Goal: Check status: Check status

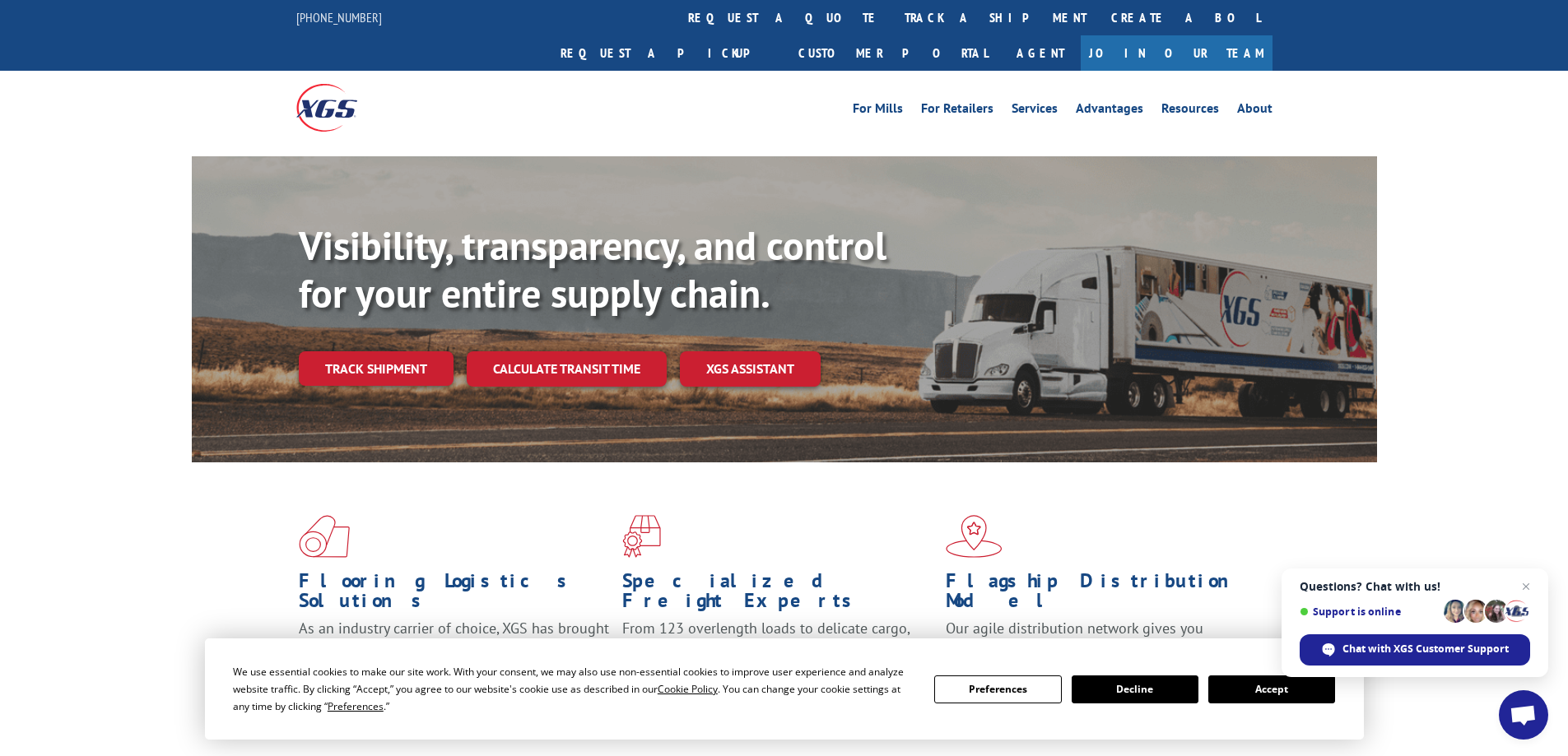
click at [1519, 232] on div "Visibility, transparency, and control for your entire supply chain. Track shipm…" at bounding box center [784, 325] width 1568 height 338
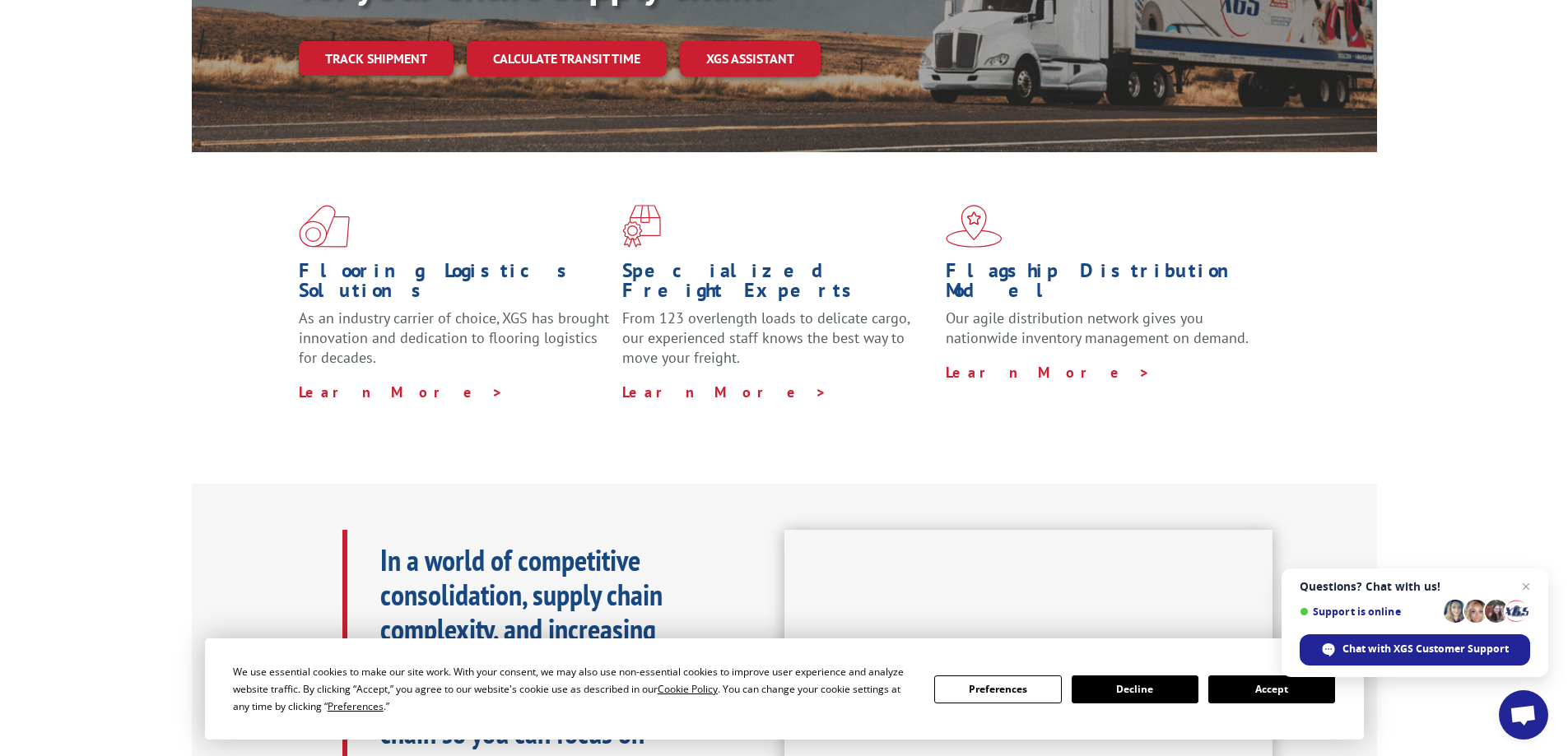
scroll to position [494, 0]
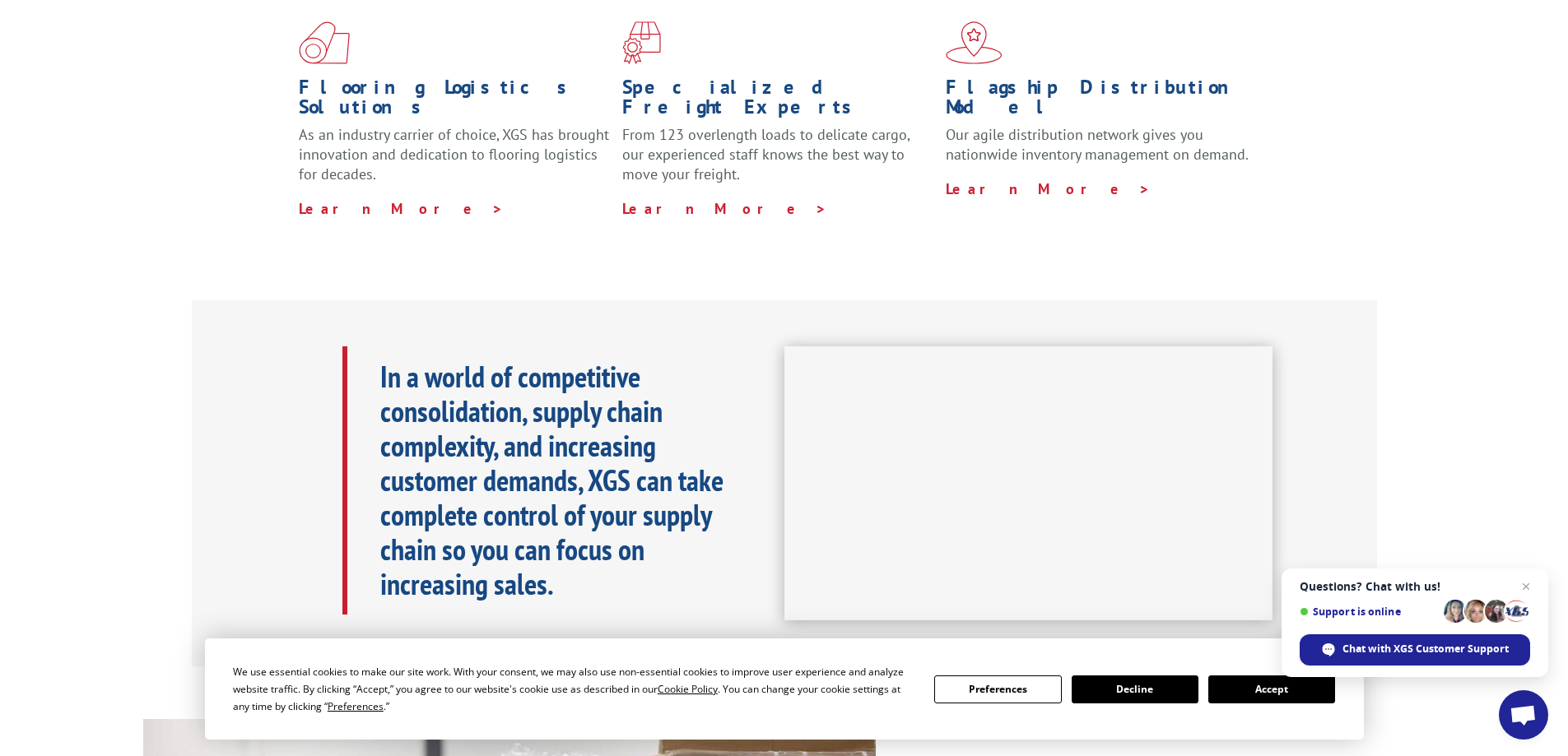
click at [1297, 698] on button "Accept" at bounding box center [1271, 690] width 127 height 28
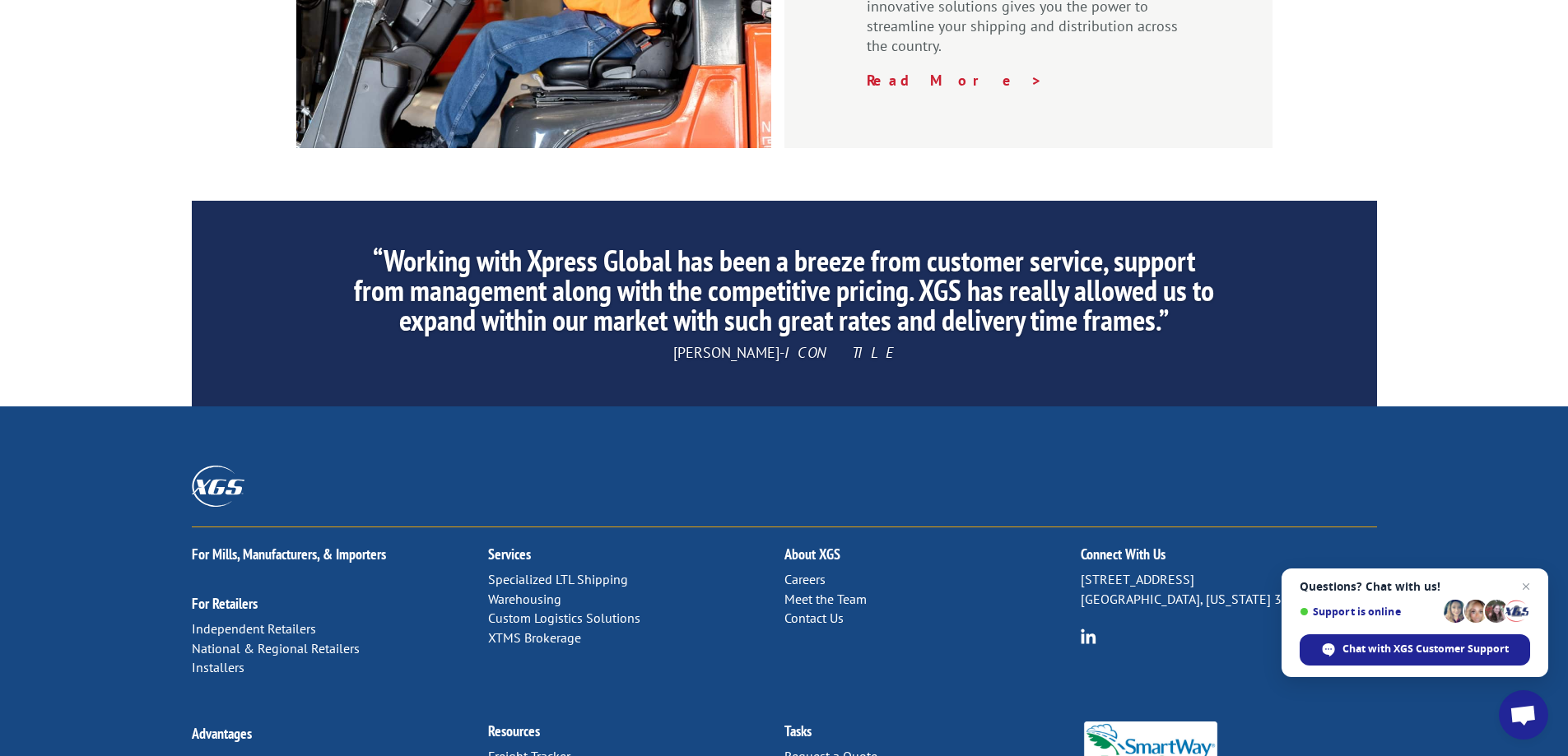
scroll to position [2500, 0]
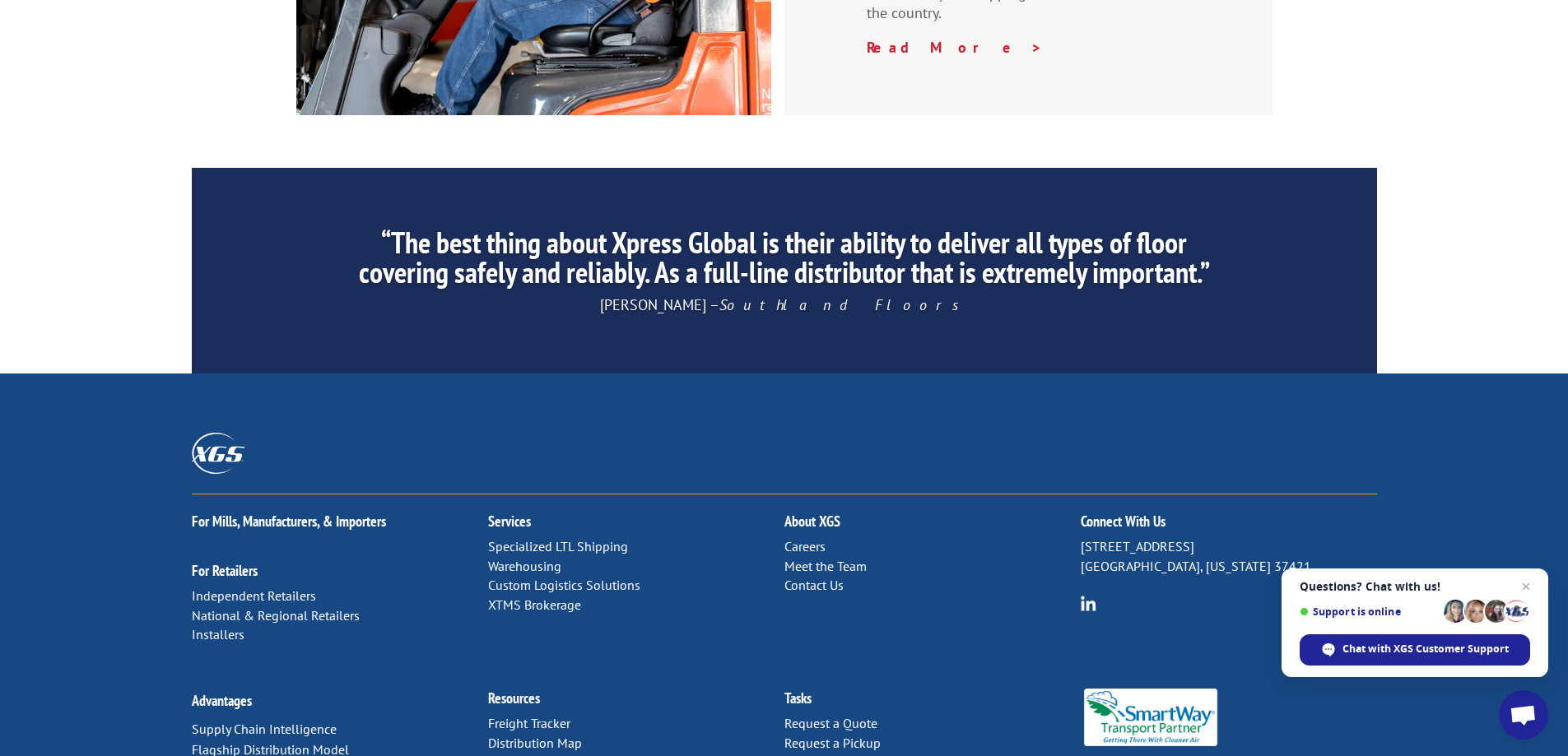
scroll to position [0, 0]
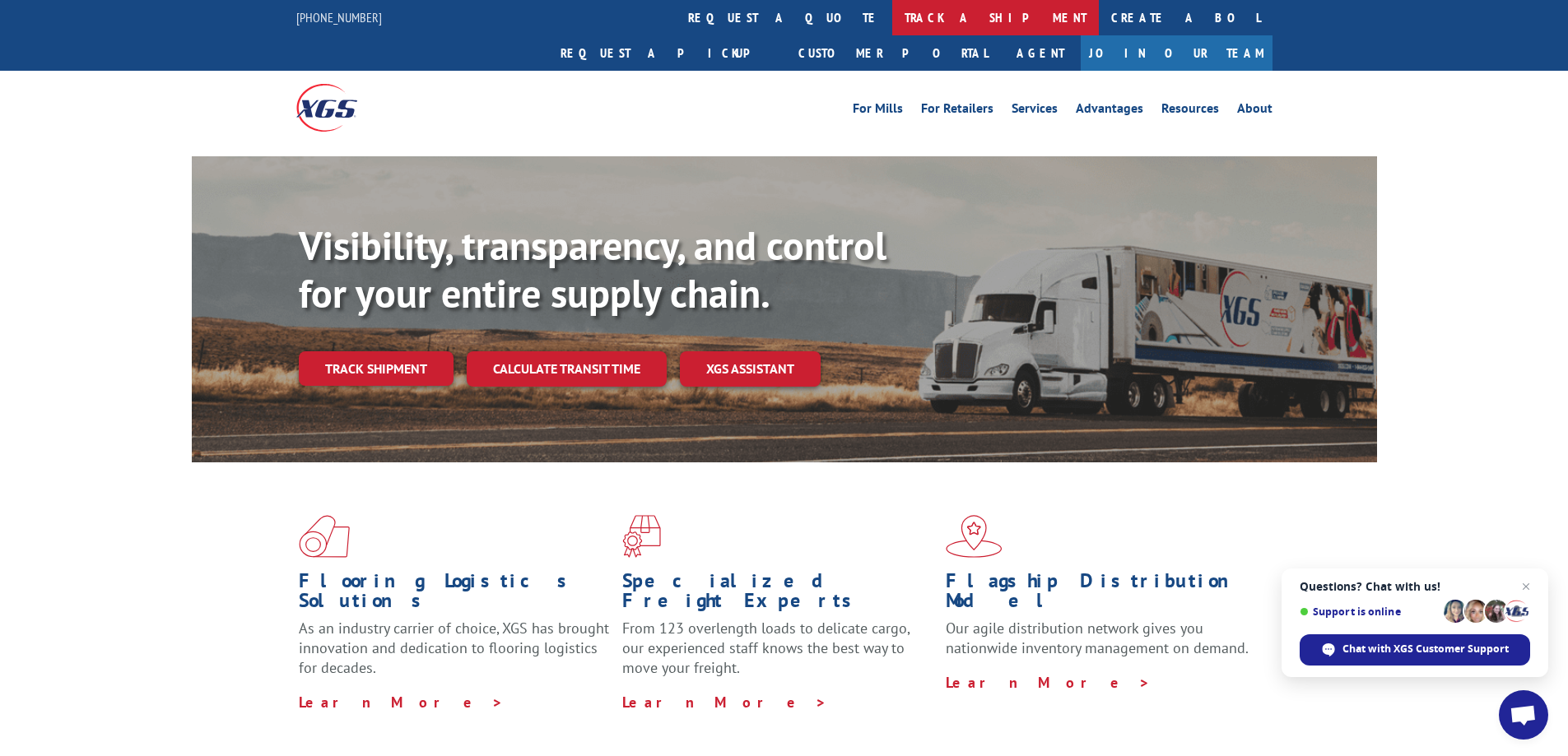
click at [892, 17] on link "track a shipment" at bounding box center [996, 17] width 206 height 35
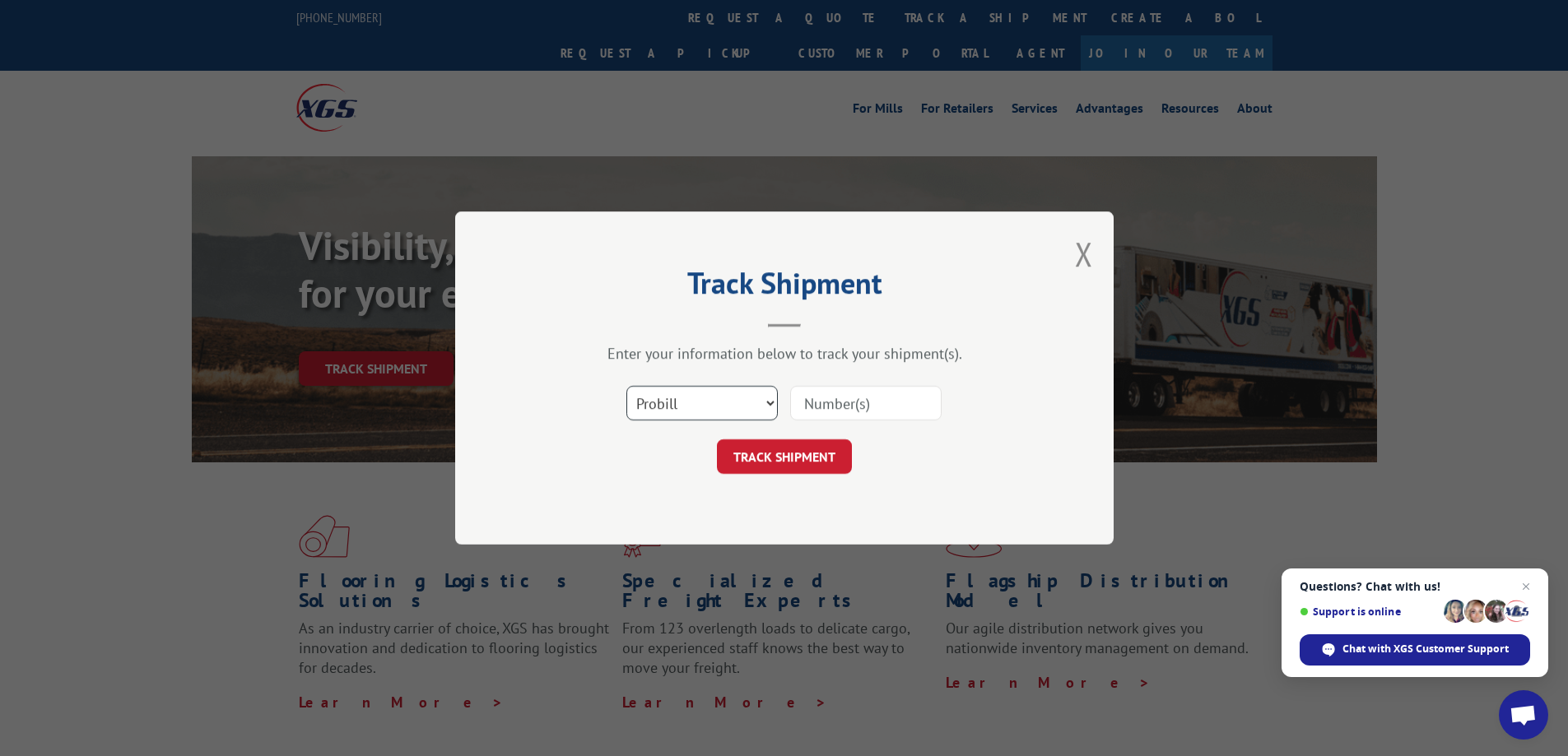
drag, startPoint x: 729, startPoint y: 392, endPoint x: 789, endPoint y: 393, distance: 60.0
click at [729, 392] on select "Select category... Probill BOL PO" at bounding box center [702, 404] width 151 height 35
click at [841, 409] on input at bounding box center [865, 404] width 151 height 35
paste input "17498919"
type input "17498919"
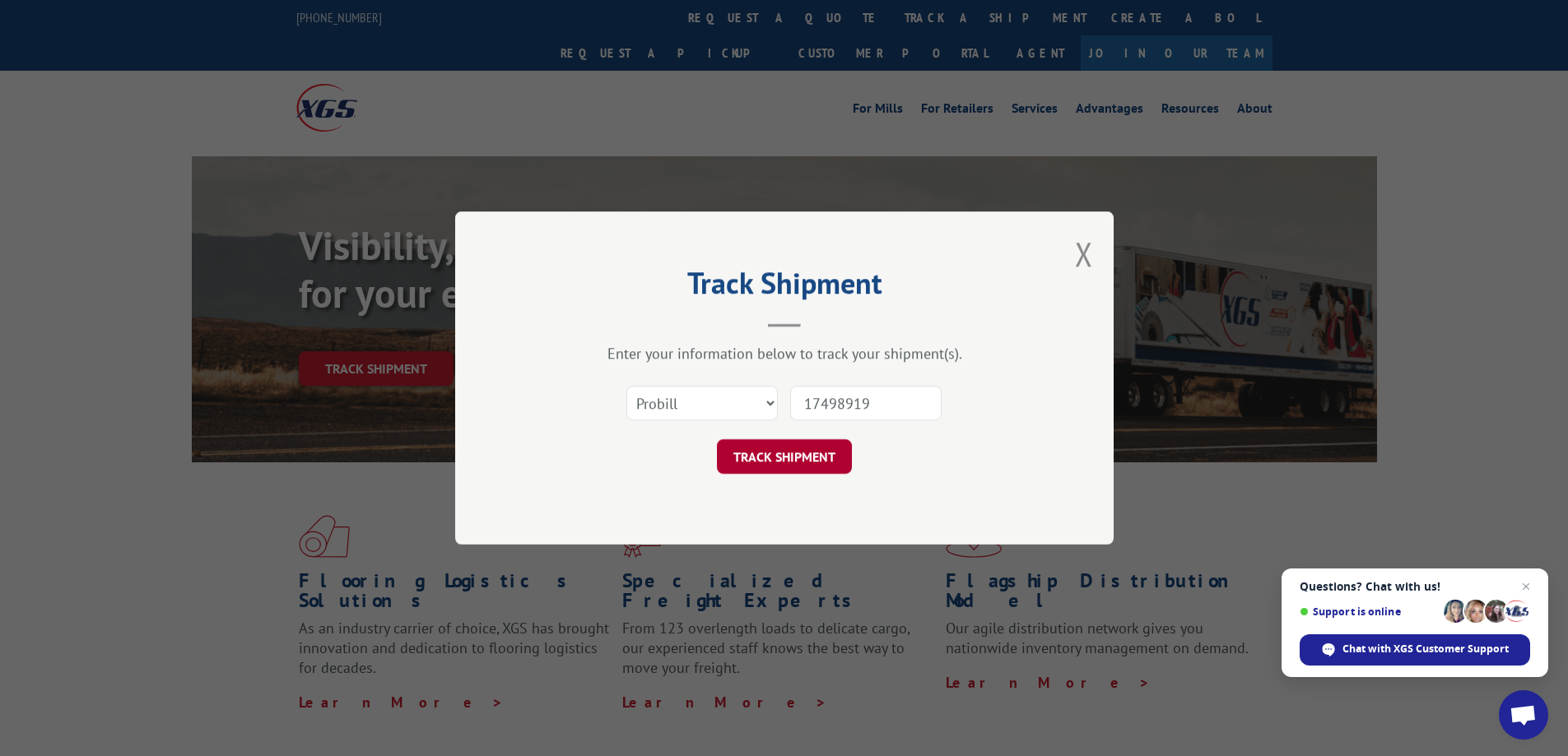
click at [814, 458] on button "TRACK SHIPMENT" at bounding box center [784, 457] width 135 height 35
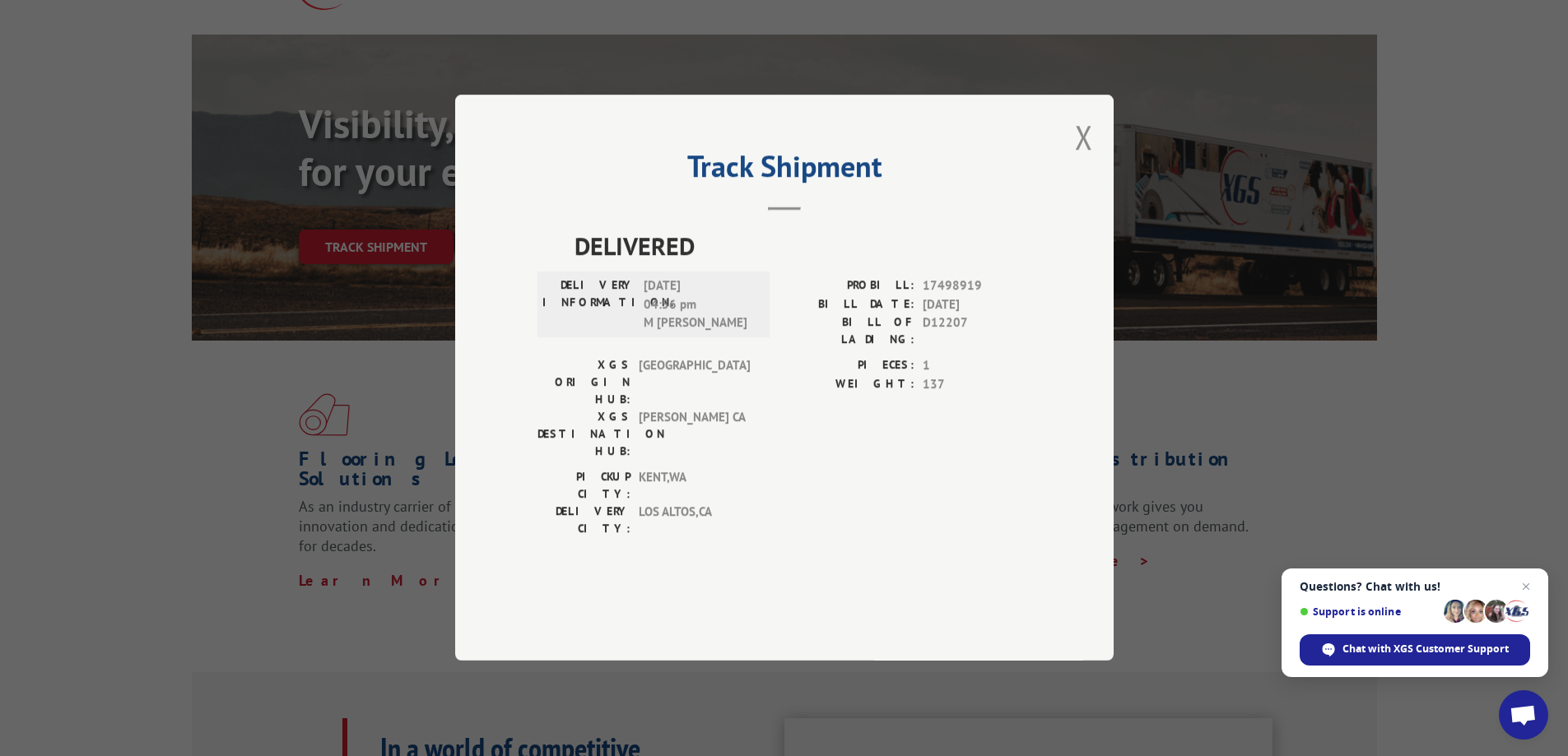
scroll to position [164, 0]
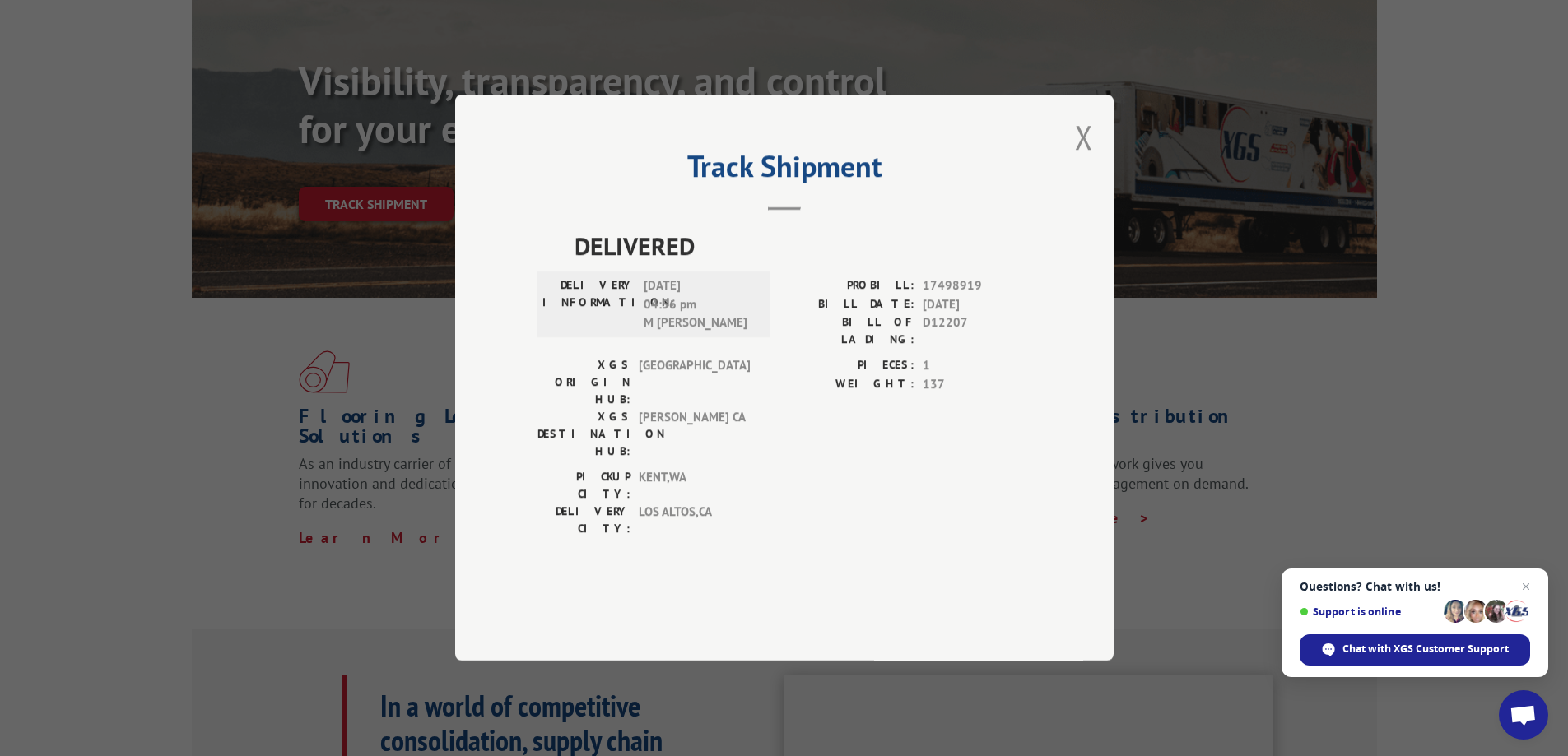
click at [931, 394] on span "137" at bounding box center [976, 385] width 108 height 19
click at [932, 394] on span "137" at bounding box center [976, 385] width 108 height 19
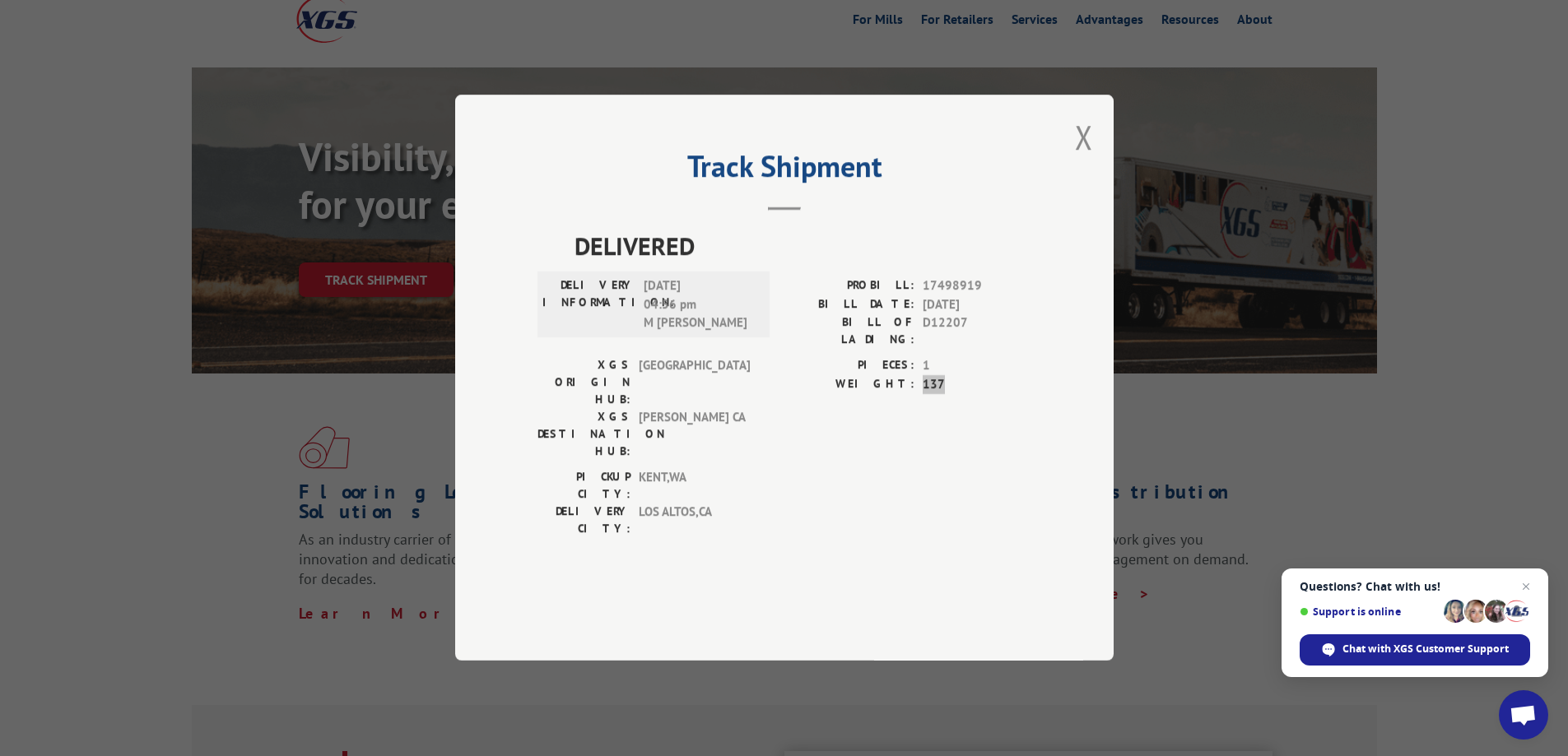
scroll to position [82, 0]
